Goal: Communication & Community: Answer question/provide support

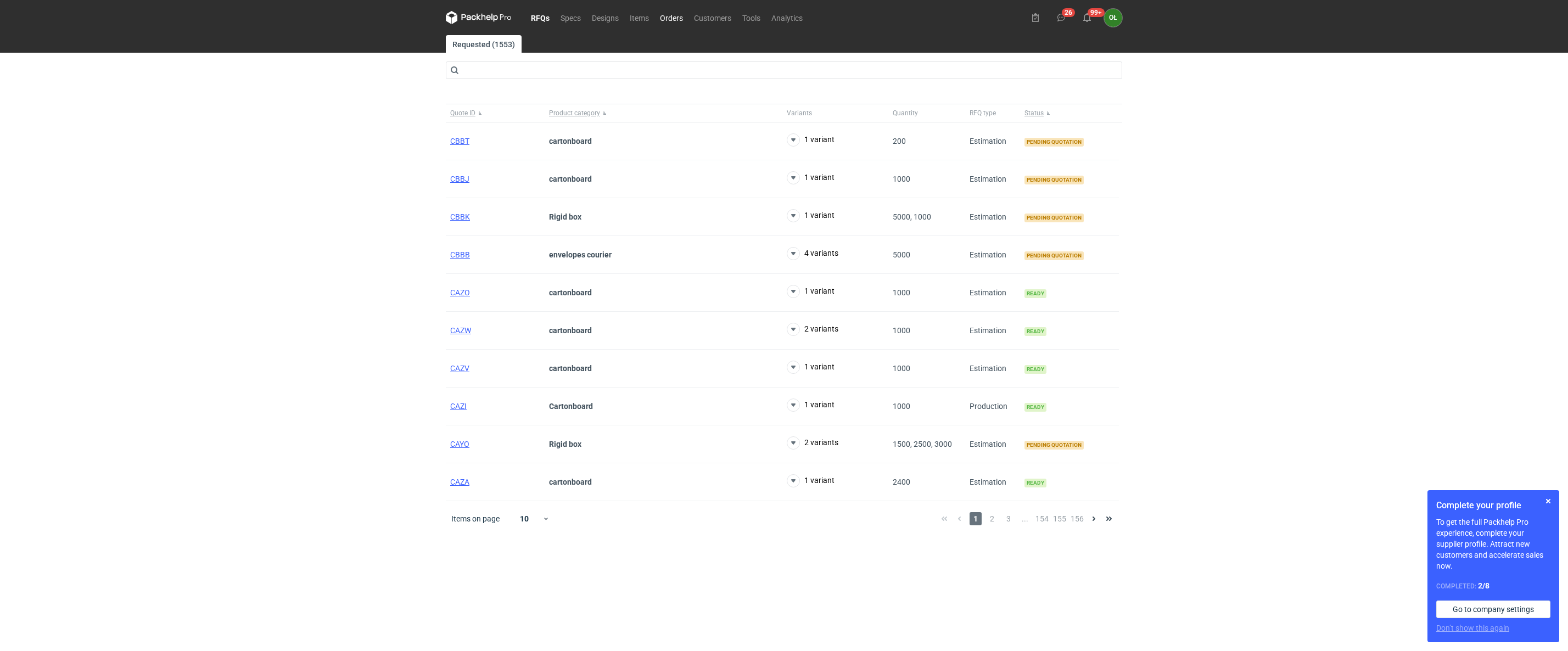
click at [667, 15] on link "Orders" at bounding box center [671, 18] width 34 height 13
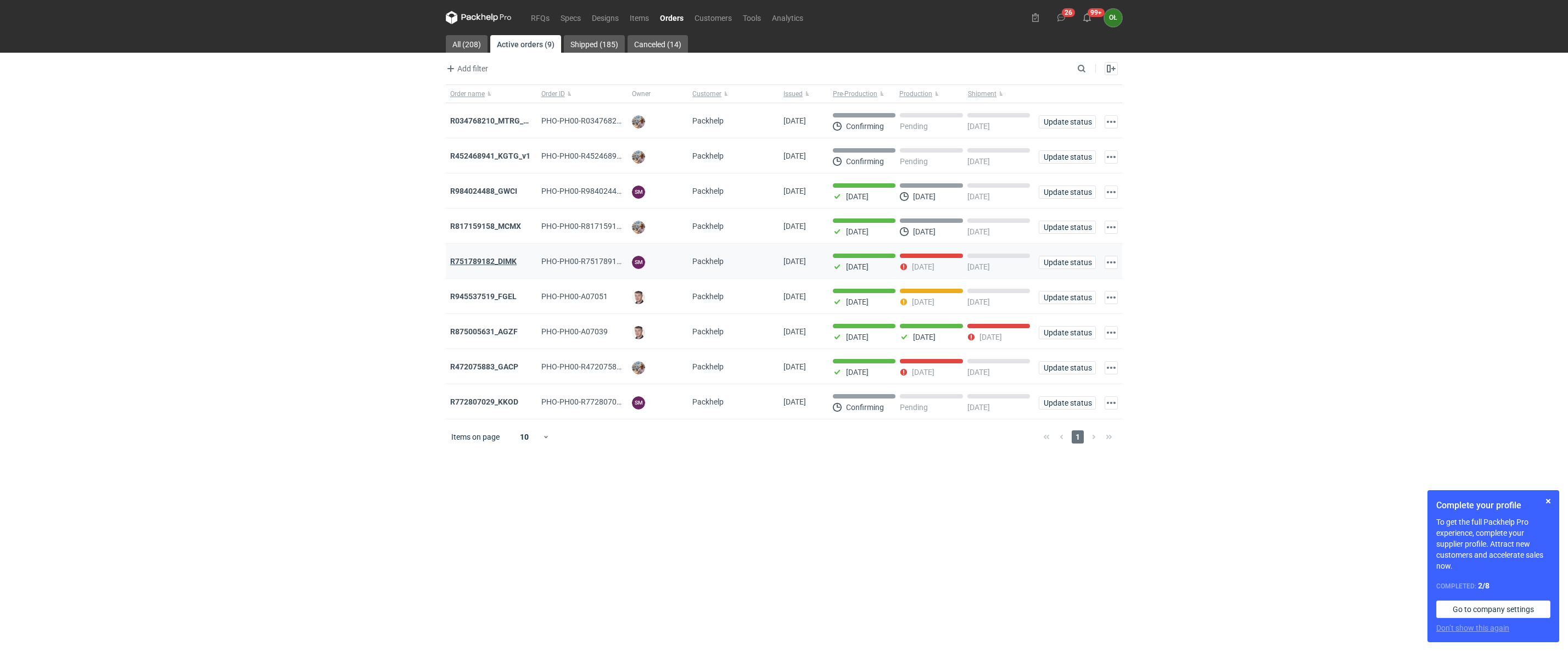
click at [495, 260] on strong "R751789182_DIMK" at bounding box center [483, 261] width 67 height 9
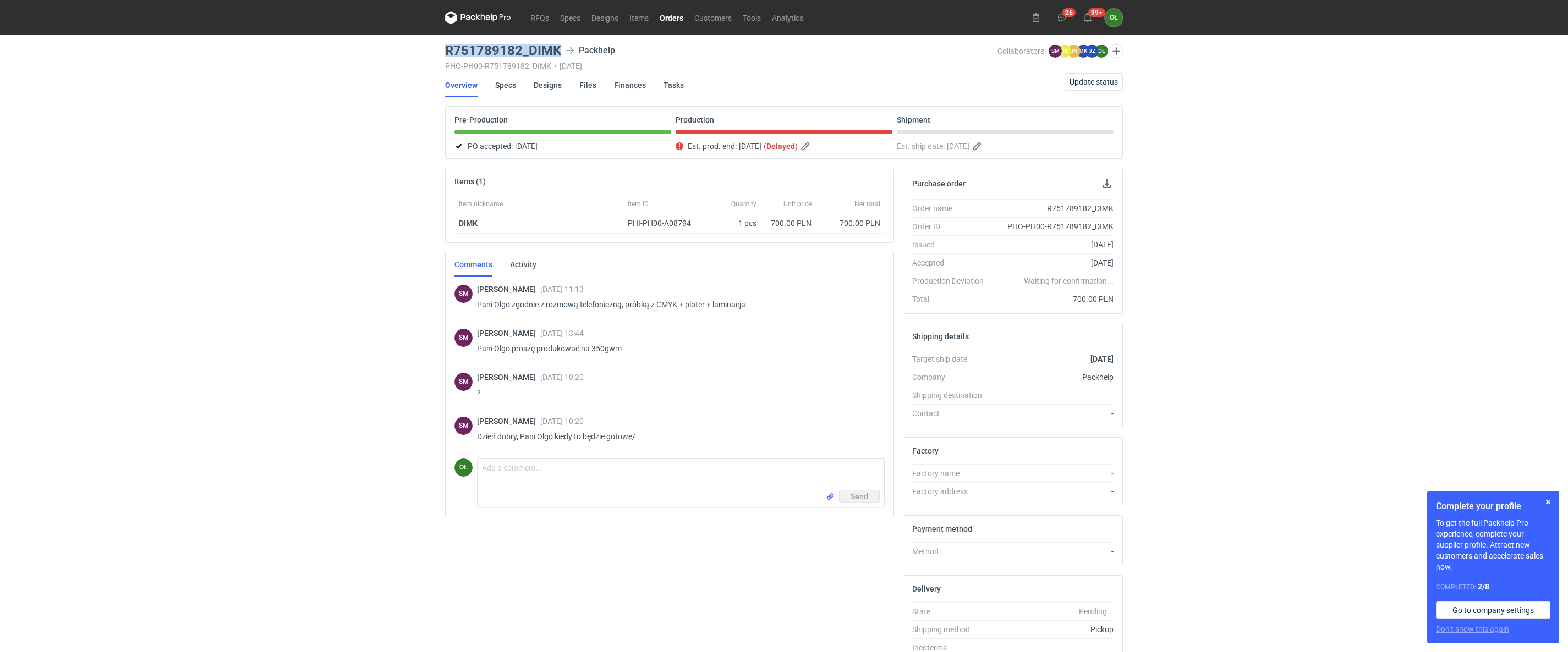
drag, startPoint x: 462, startPoint y: 53, endPoint x: 560, endPoint y: 55, distance: 98.0
click at [560, 55] on main "R751789182_DIMK Packhelp PHO-PH00-R751789182_DIMK • [DATE] Collaborators [PERSO…" at bounding box center [784, 370] width 687 height 671
copy h3 "R751789182_DIMK"
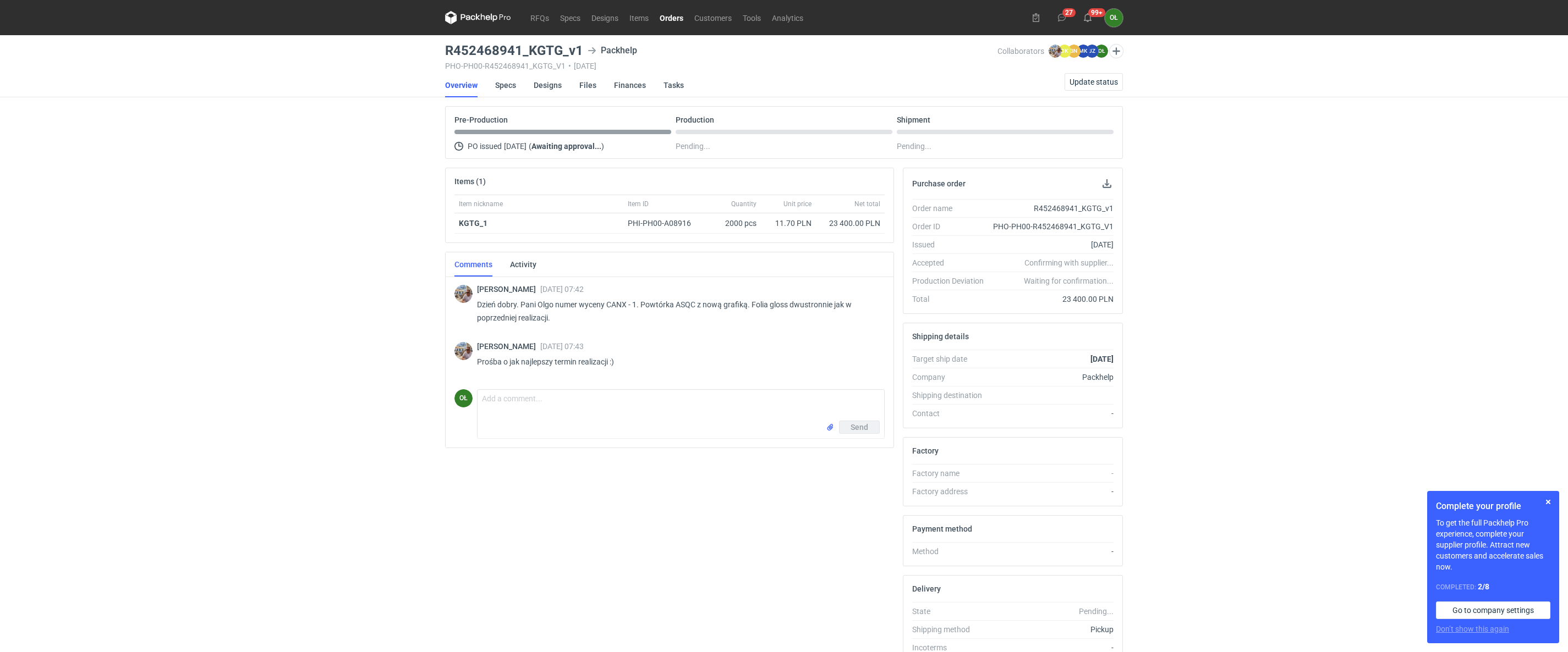
click at [674, 18] on link "Orders" at bounding box center [671, 18] width 34 height 13
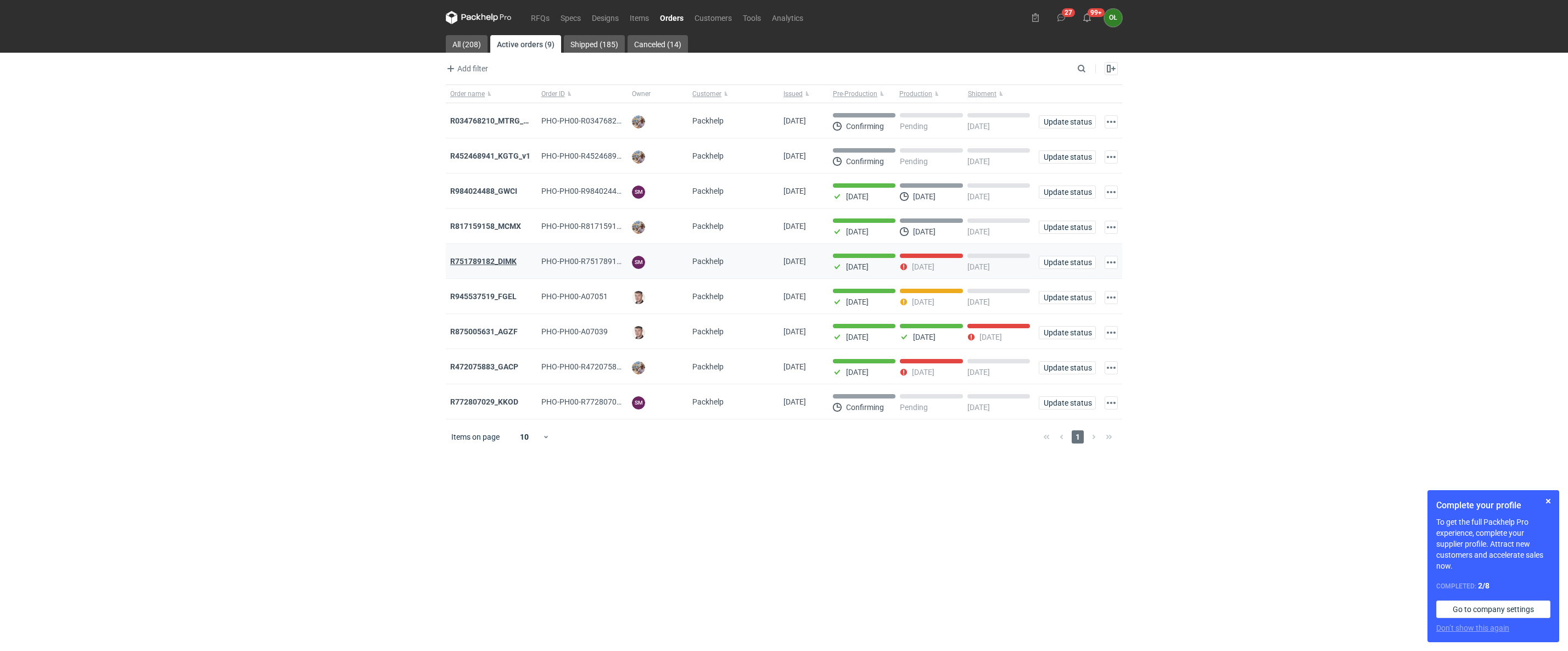
click at [498, 262] on strong "R751789182_DIMK" at bounding box center [483, 261] width 67 height 9
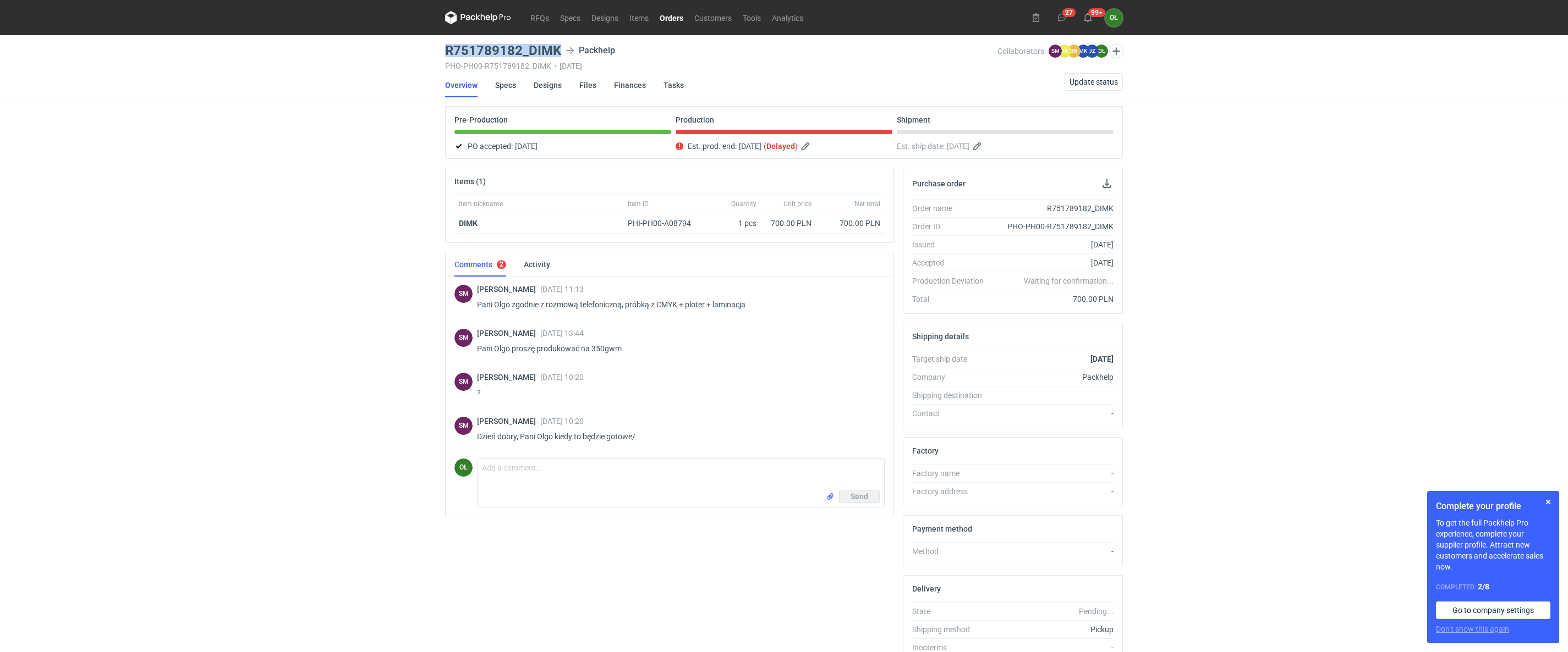
drag, startPoint x: 442, startPoint y: 48, endPoint x: 566, endPoint y: 47, distance: 124.0
click at [566, 47] on main "R751789182_DIMK Packhelp PHO-PH00-R751789182_DIMK • 06/08/2025 Collaborators SM…" at bounding box center [784, 370] width 687 height 671
copy h3 "R751789182_DIMK"
click at [501, 478] on textarea "Comment message" at bounding box center [681, 474] width 406 height 31
drag, startPoint x: 513, startPoint y: 476, endPoint x: 508, endPoint y: 485, distance: 10.3
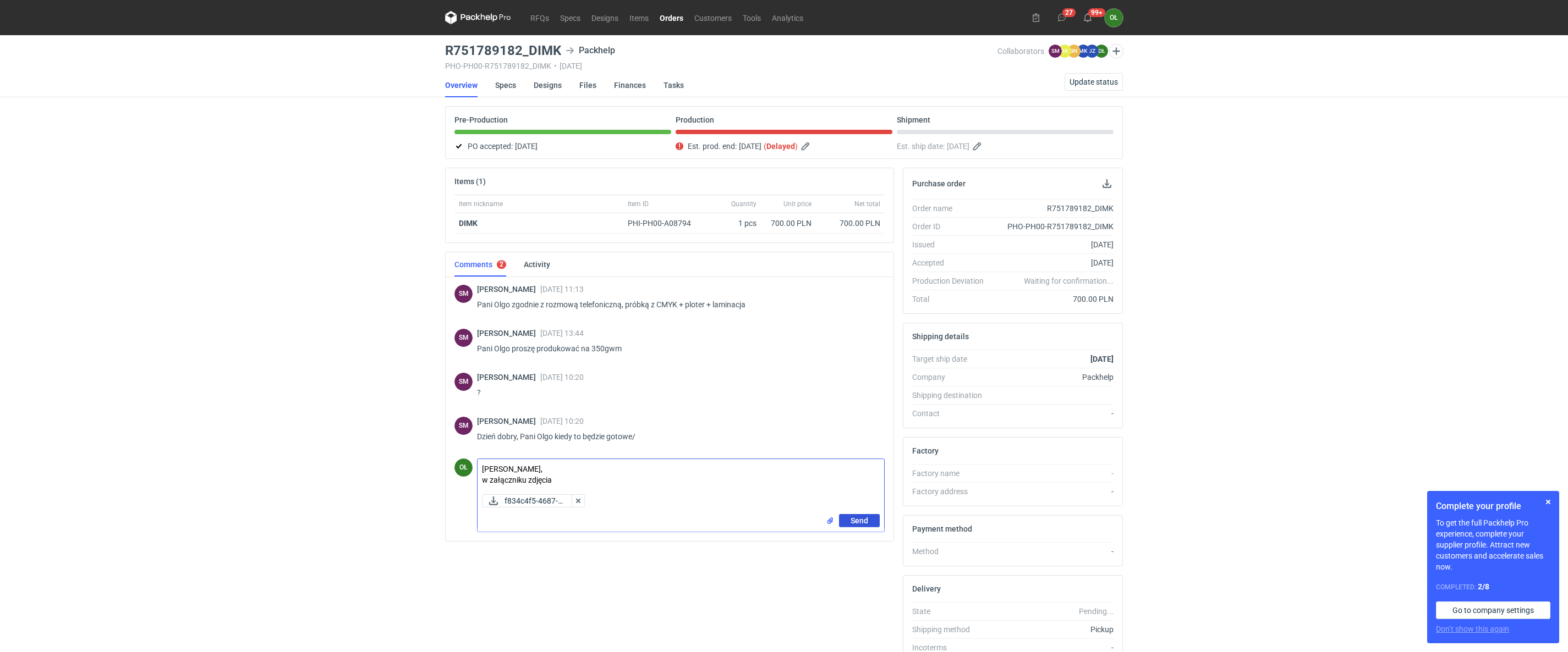
type textarea "Panie Sebastianie, w załączniku zdjęcia"
click at [864, 517] on button "Send" at bounding box center [859, 521] width 41 height 13
click at [344, 290] on div "RFQs Specs Designs Items Orders Customers Tools Analytics 27 99+ OŁ Olga Łopato…" at bounding box center [784, 326] width 1568 height 652
